Goal: Find contact information: Find contact information

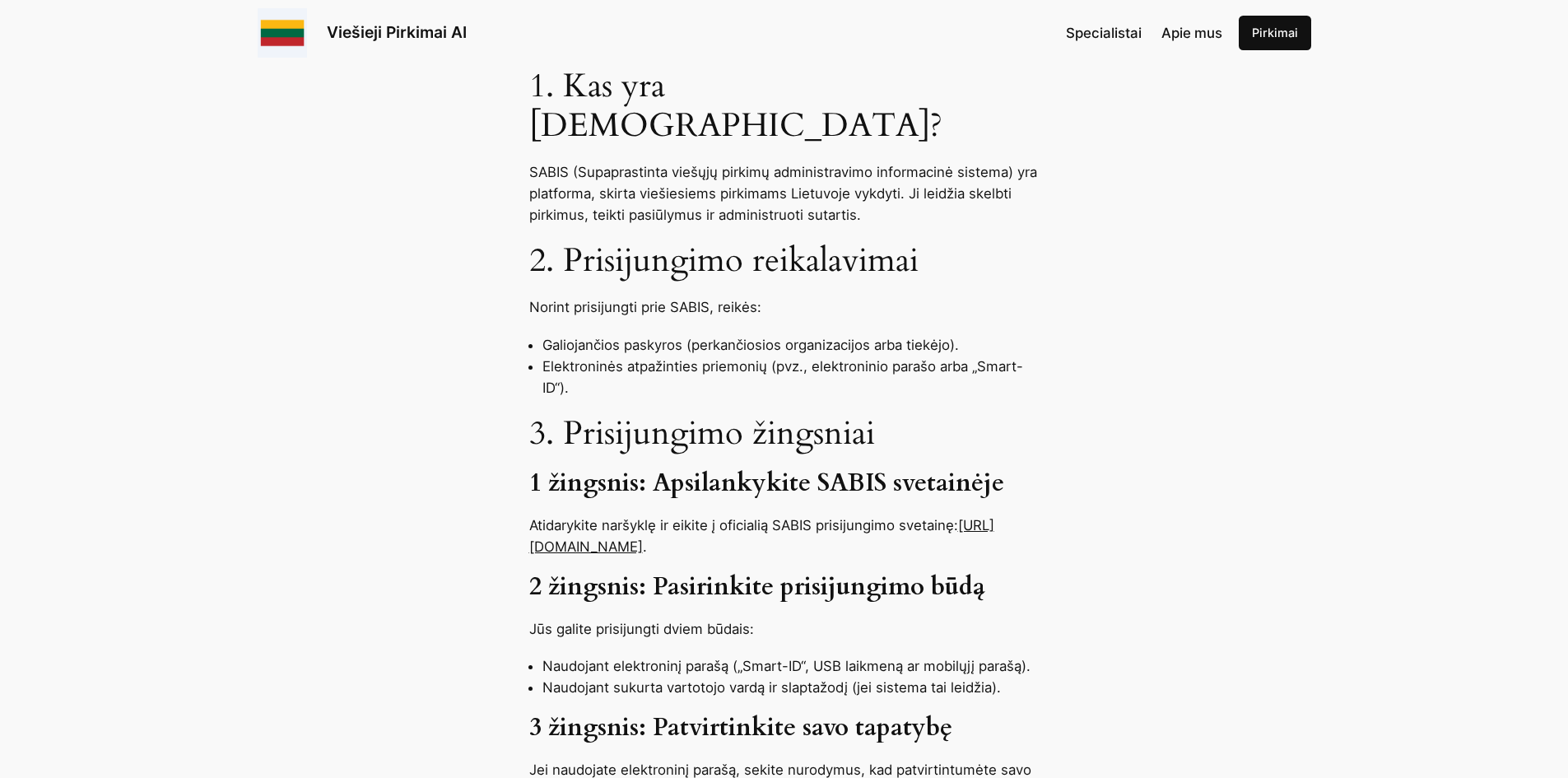
scroll to position [741, 0]
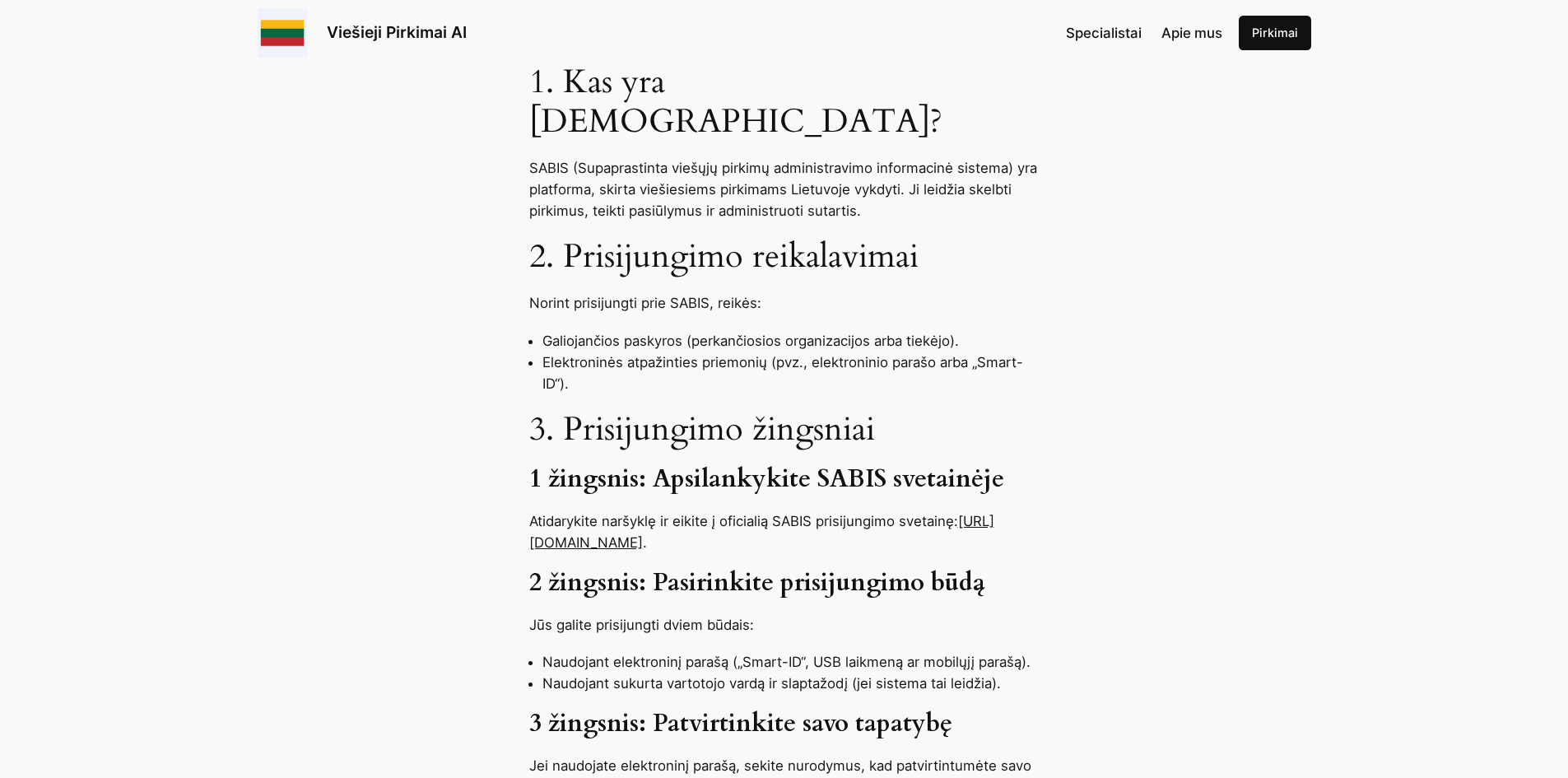
click at [650, 513] on link "[URL][DOMAIN_NAME]" at bounding box center [762, 532] width 465 height 38
click at [595, 513] on link "[URL][DOMAIN_NAME]" at bounding box center [762, 532] width 465 height 38
click at [578, 513] on link "[URL][DOMAIN_NAME]" at bounding box center [762, 532] width 465 height 38
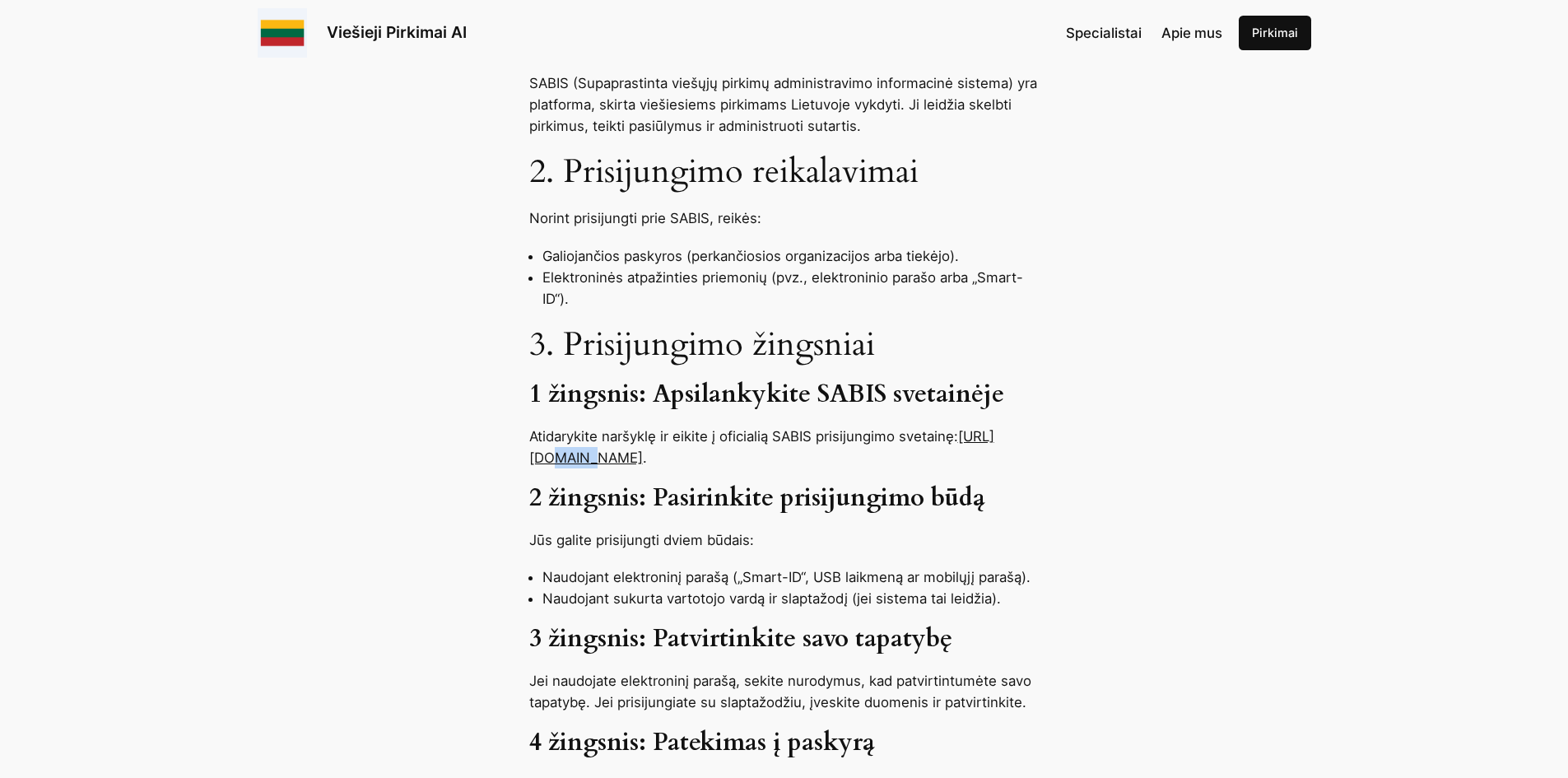
scroll to position [824, 0]
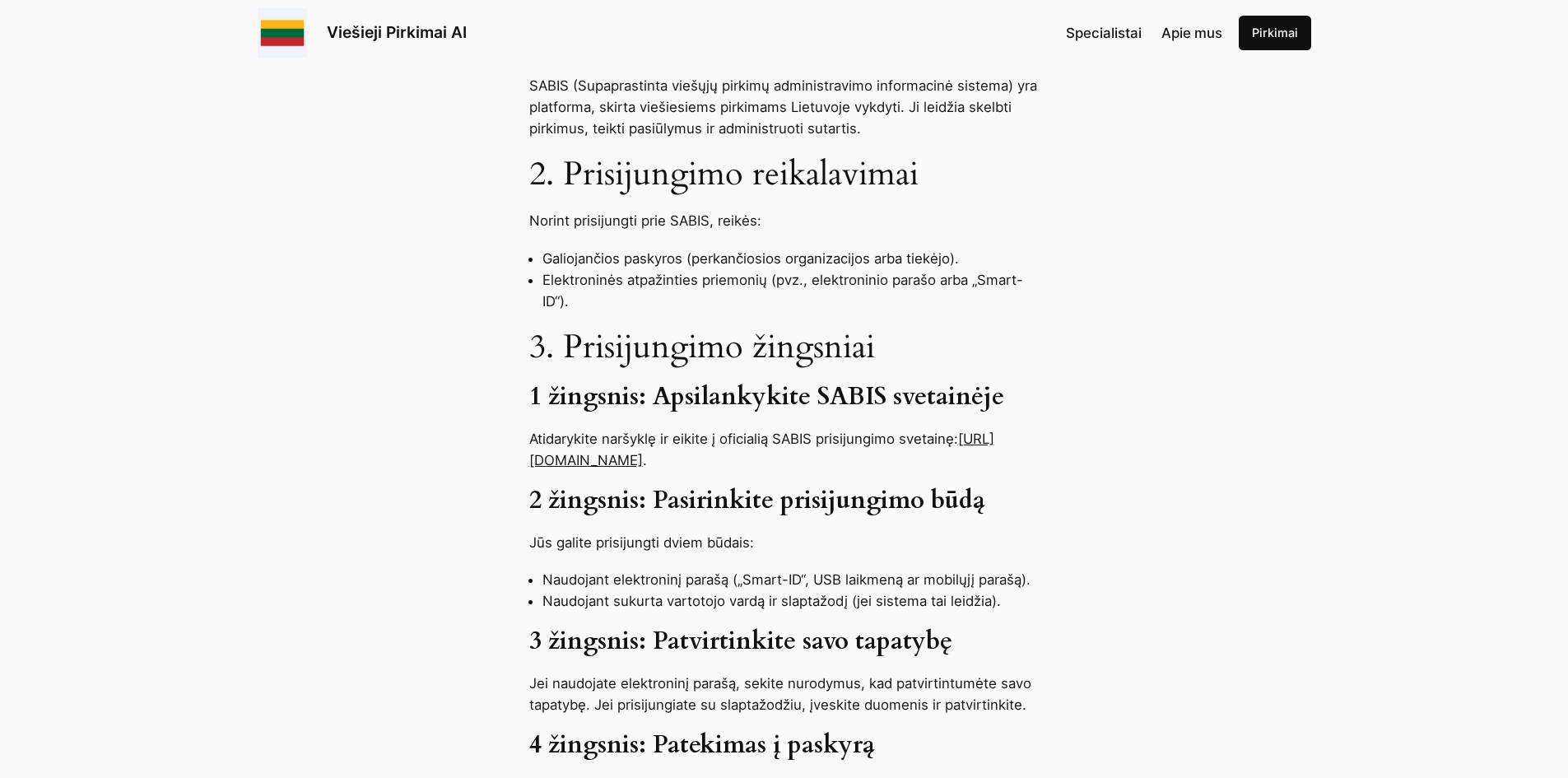
click at [557, 431] on link "[URL][DOMAIN_NAME]" at bounding box center [762, 449] width 465 height 38
click at [616, 431] on link "[URL][DOMAIN_NAME]" at bounding box center [762, 449] width 465 height 38
click at [661, 431] on link "[URL][DOMAIN_NAME]" at bounding box center [762, 449] width 465 height 38
click at [675, 431] on link "[URL][DOMAIN_NAME]" at bounding box center [762, 449] width 465 height 38
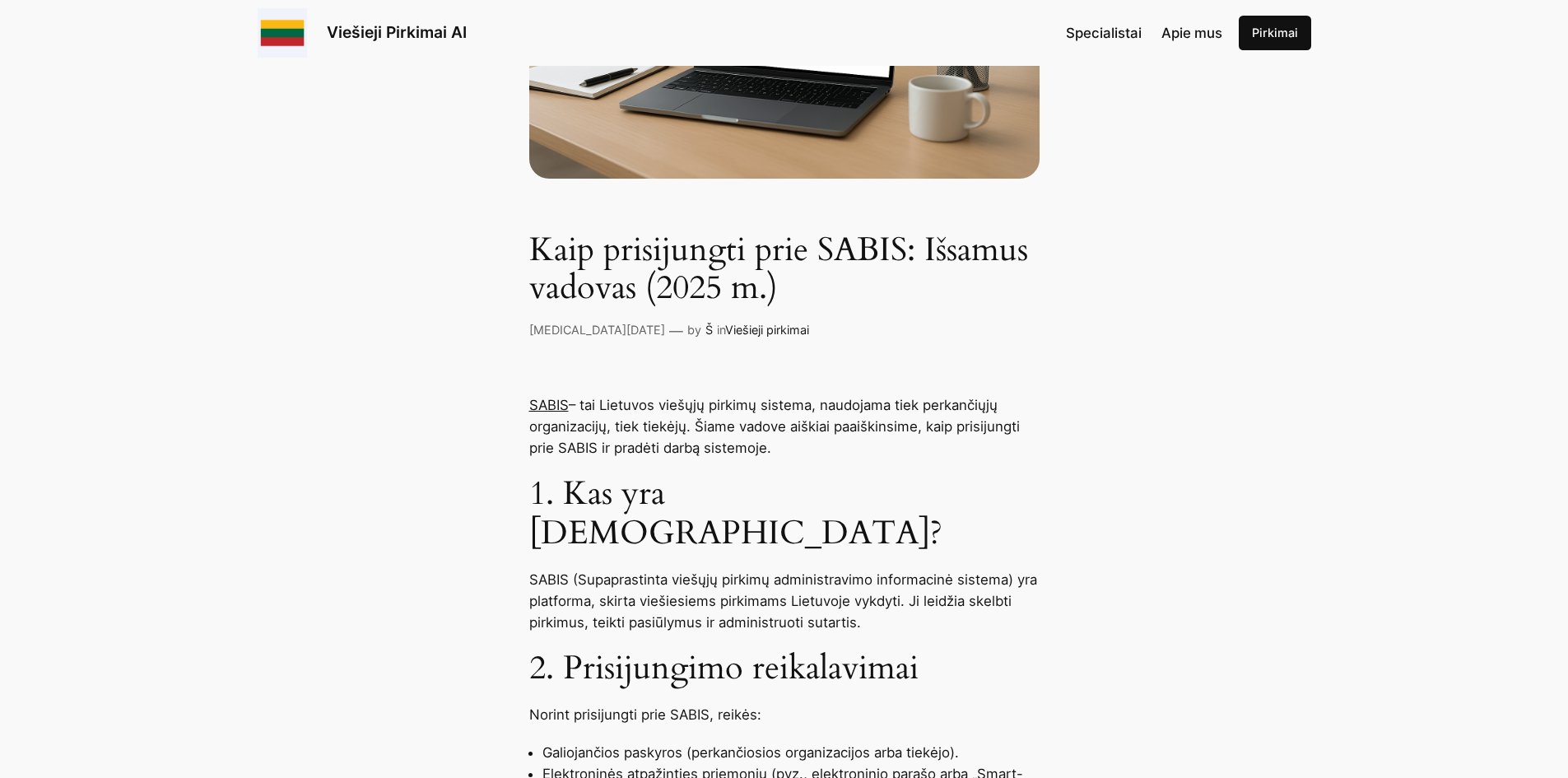
scroll to position [741, 0]
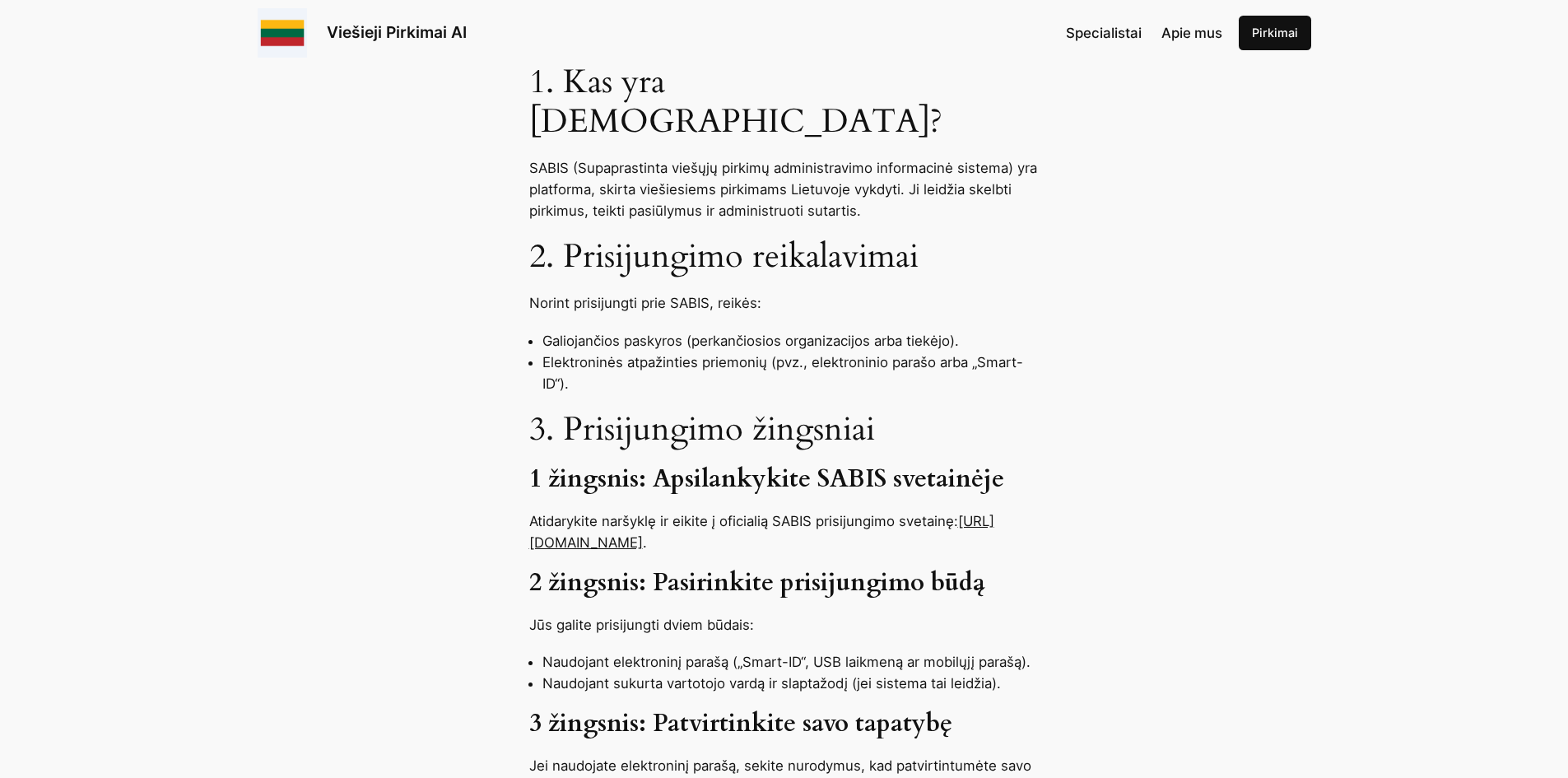
click at [612, 513] on link "[URL][DOMAIN_NAME]" at bounding box center [762, 532] width 465 height 38
click at [598, 513] on link "[URL][DOMAIN_NAME]" at bounding box center [762, 532] width 465 height 38
